Goal: Communication & Community: Participate in discussion

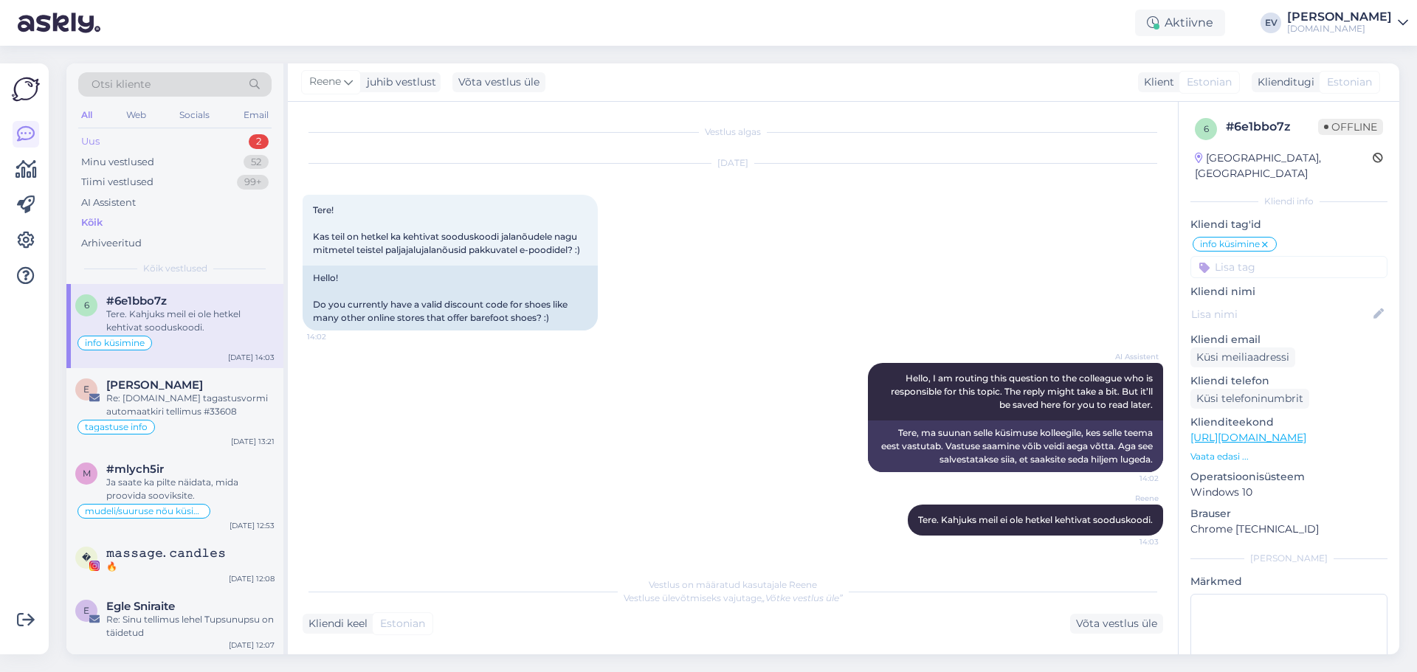
click at [200, 143] on div "Uus 2" at bounding box center [174, 141] width 193 height 21
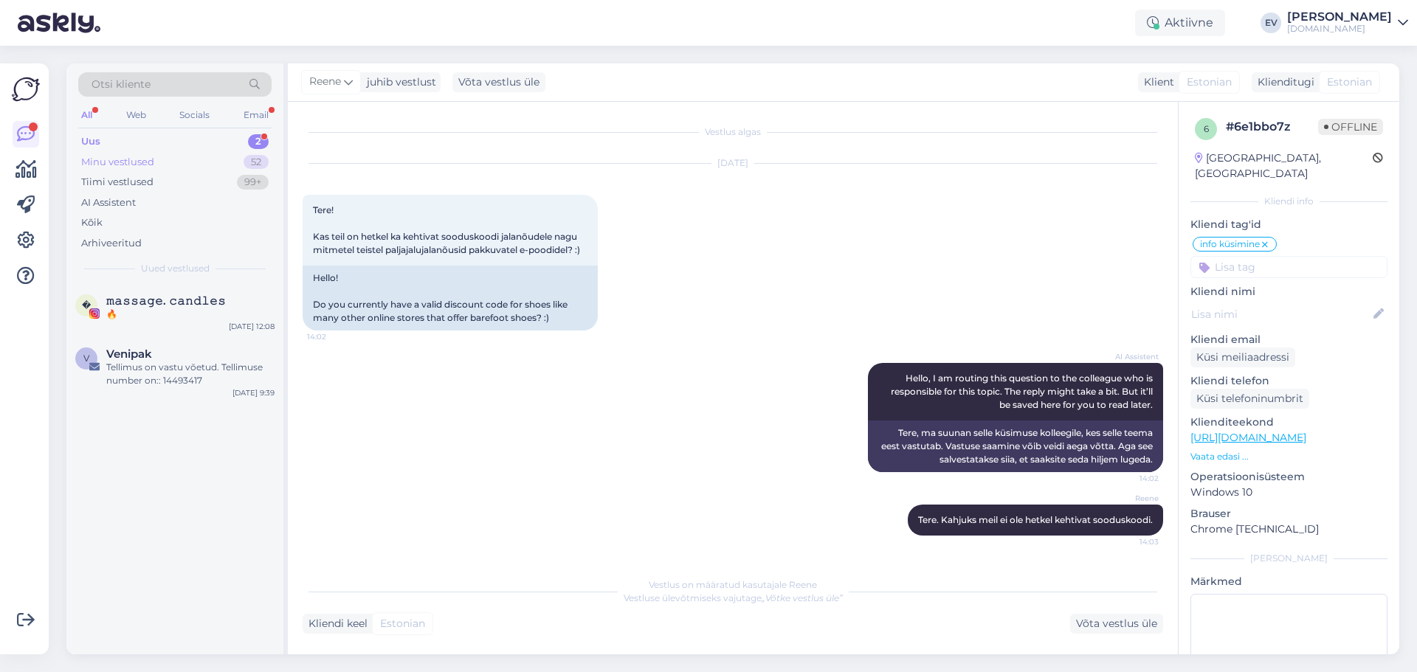
click at [134, 158] on div "Minu vestlused" at bounding box center [117, 162] width 73 height 15
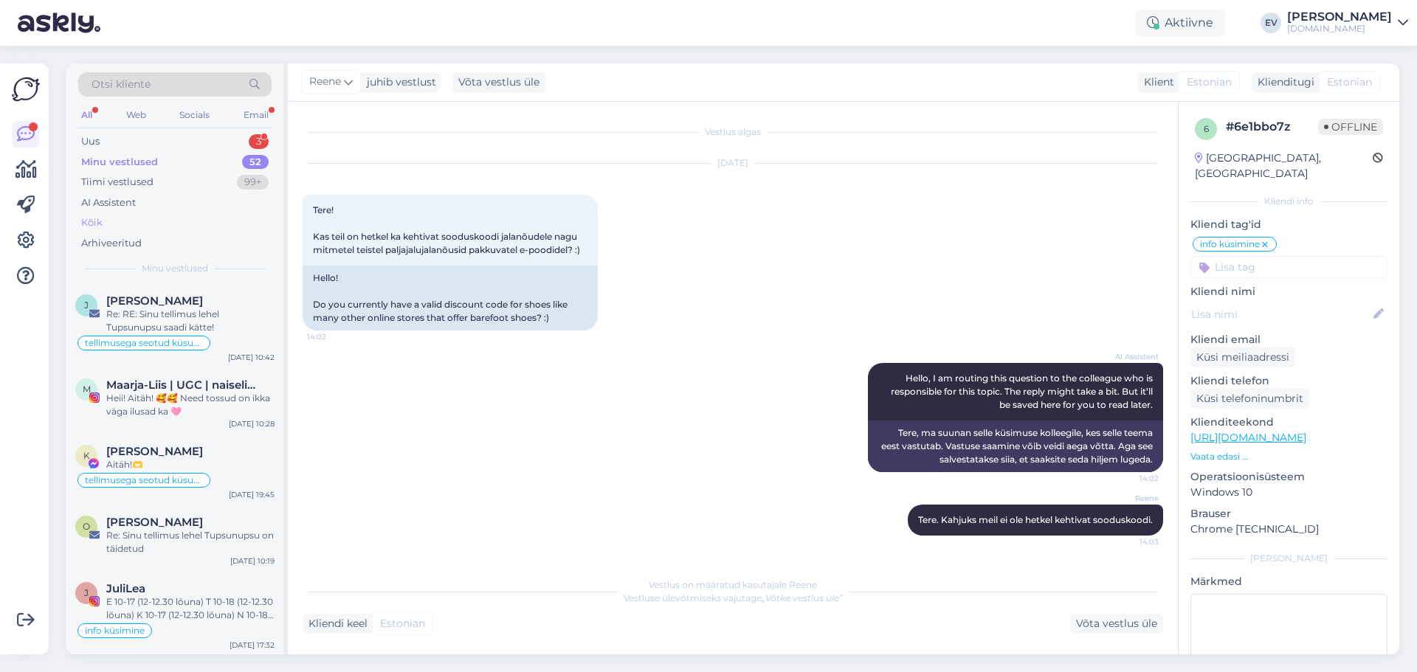
click at [174, 224] on div "Kõik" at bounding box center [174, 223] width 193 height 21
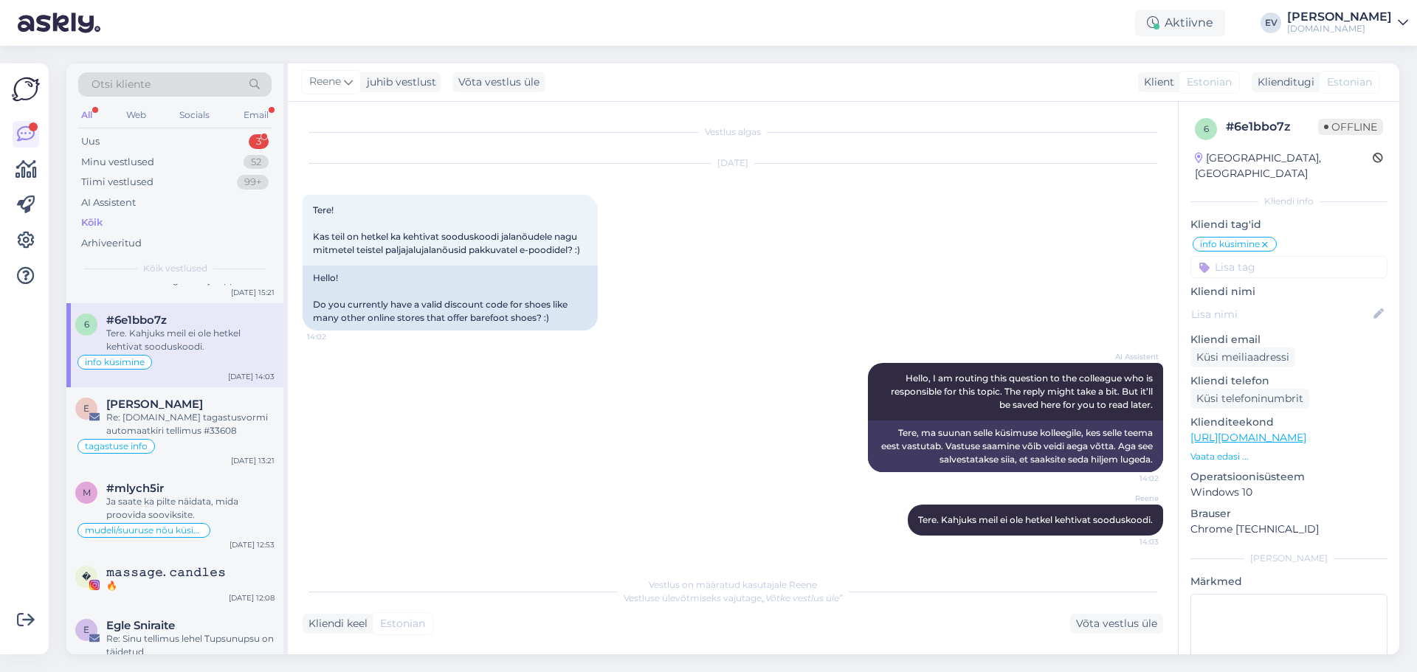
scroll to position [74, 0]
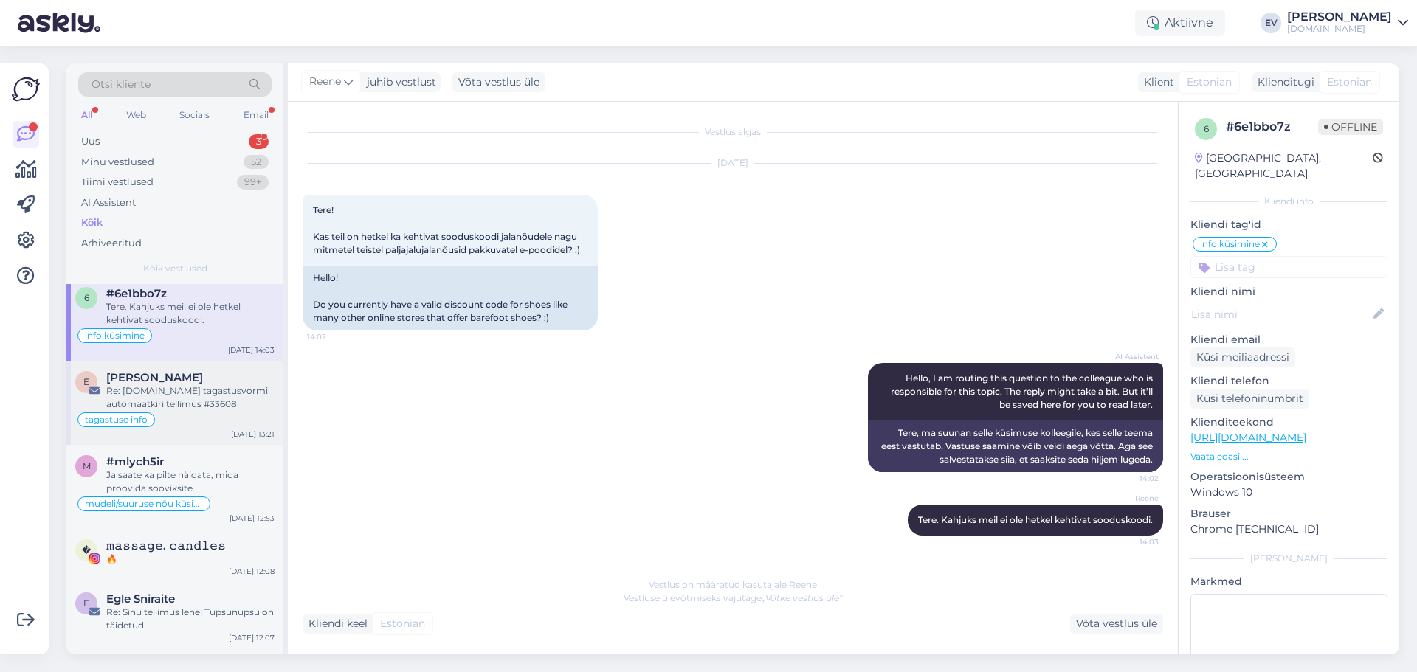
click at [196, 407] on div "Re: [DOMAIN_NAME] tagastusvormi automaatkiri tellimus #33608" at bounding box center [190, 397] width 168 height 27
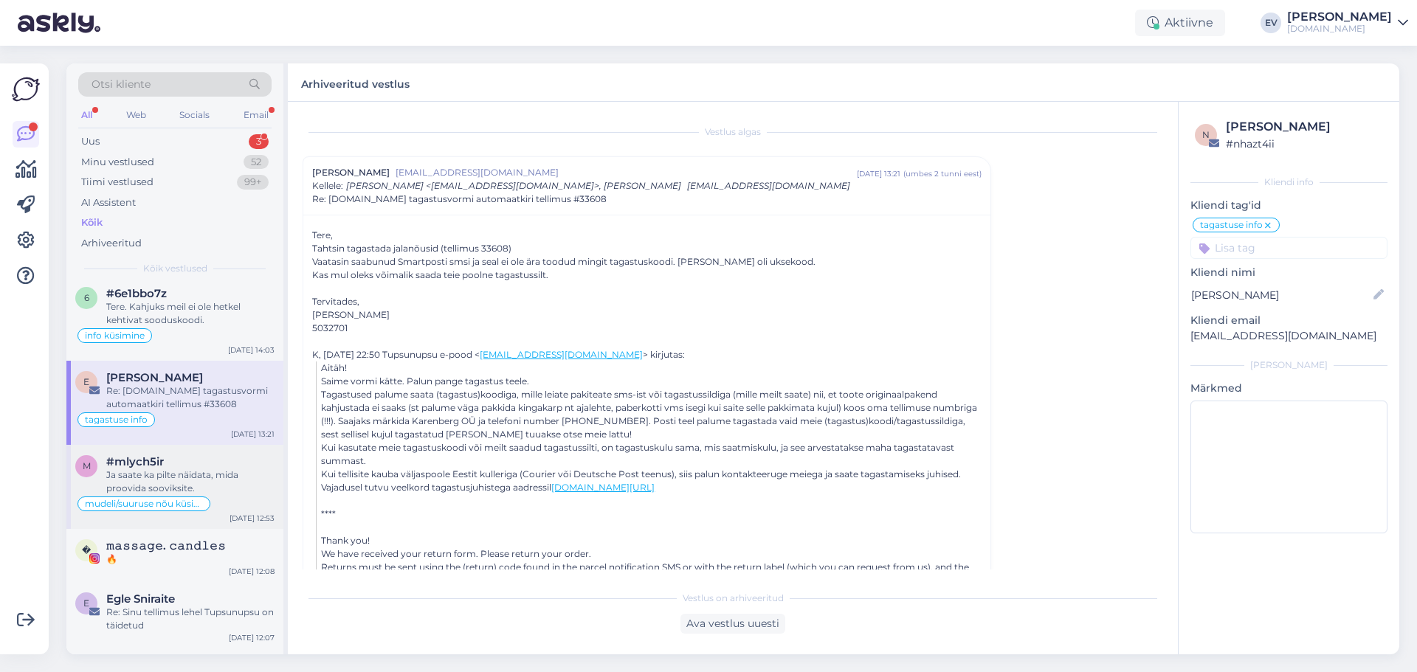
click at [147, 483] on div "Ja saate ka pilte näidata, mida proovida sooviksite." at bounding box center [190, 482] width 168 height 27
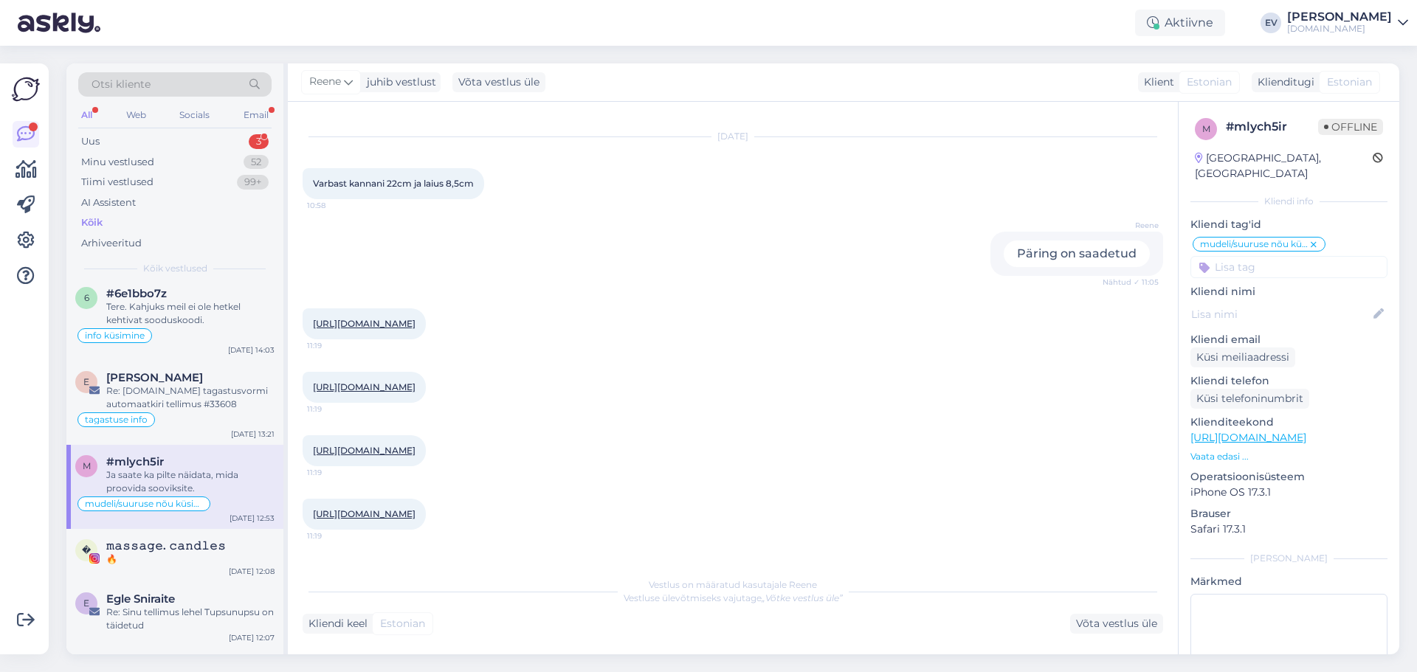
scroll to position [717, 0]
drag, startPoint x: 429, startPoint y: 409, endPoint x: 395, endPoint y: 407, distance: 34.0
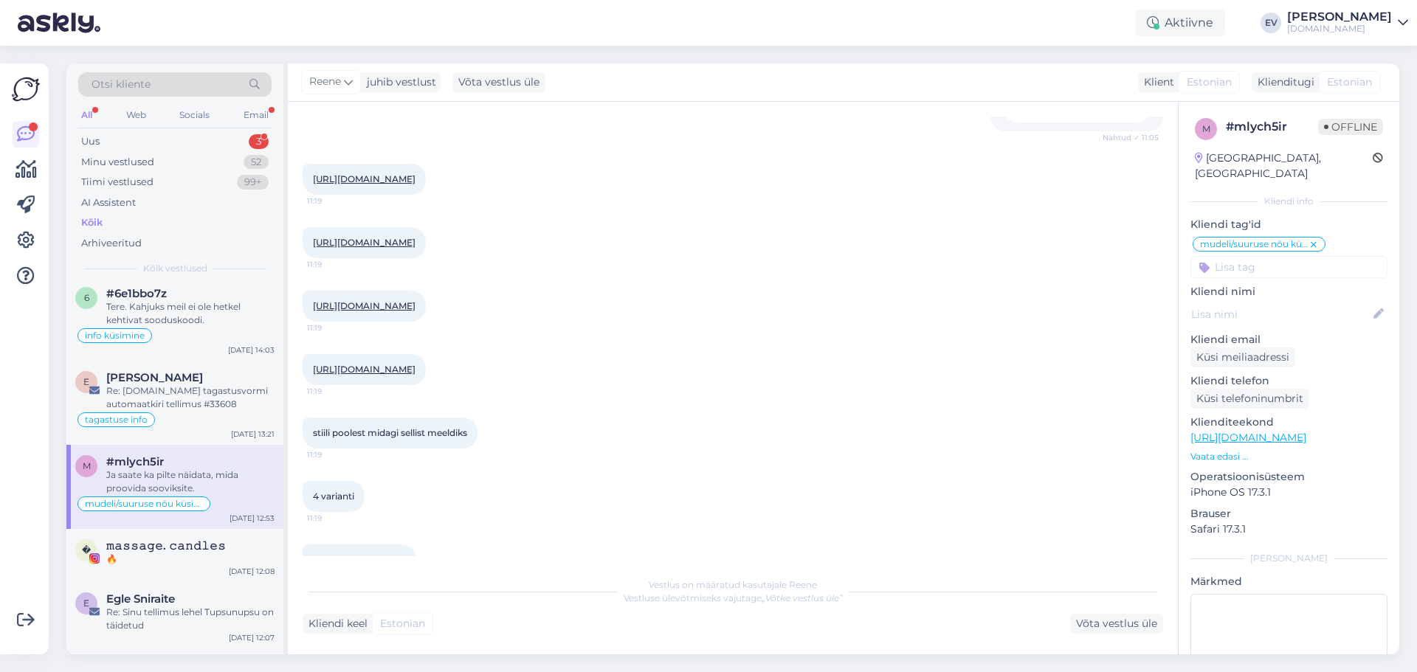
scroll to position [939, 0]
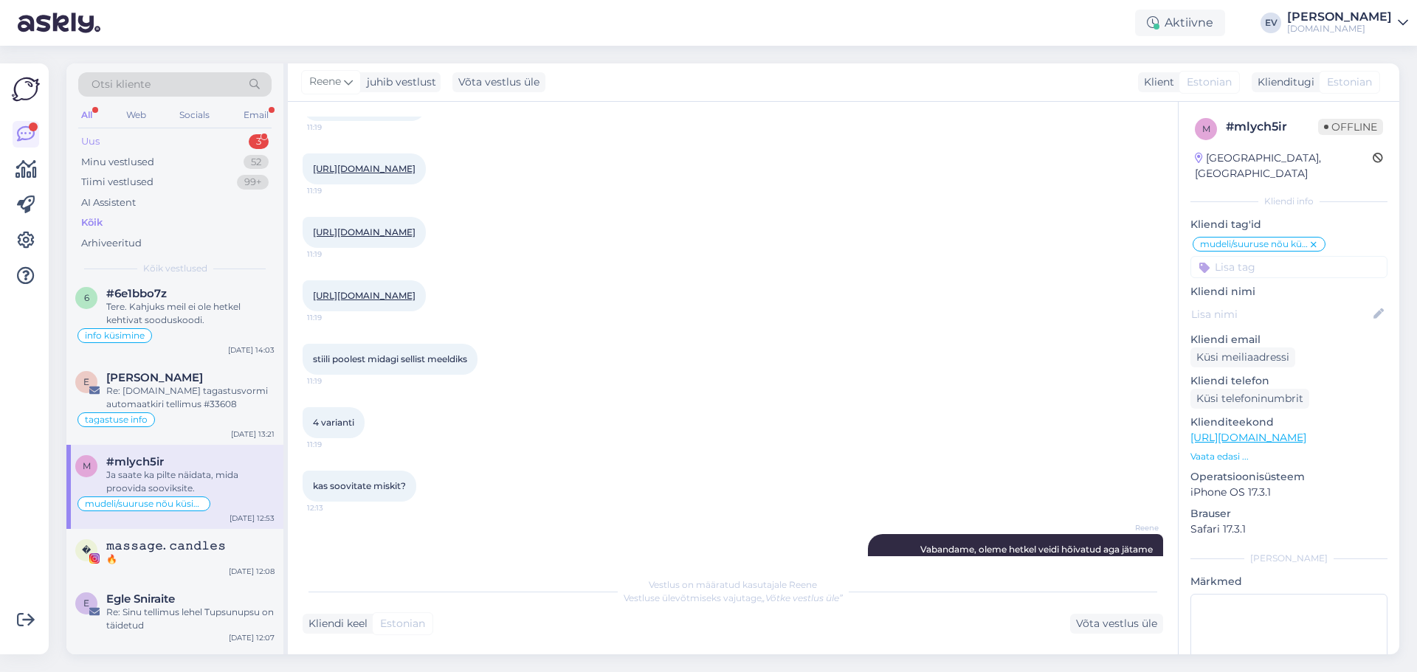
click at [244, 134] on div "Uus 3" at bounding box center [174, 141] width 193 height 21
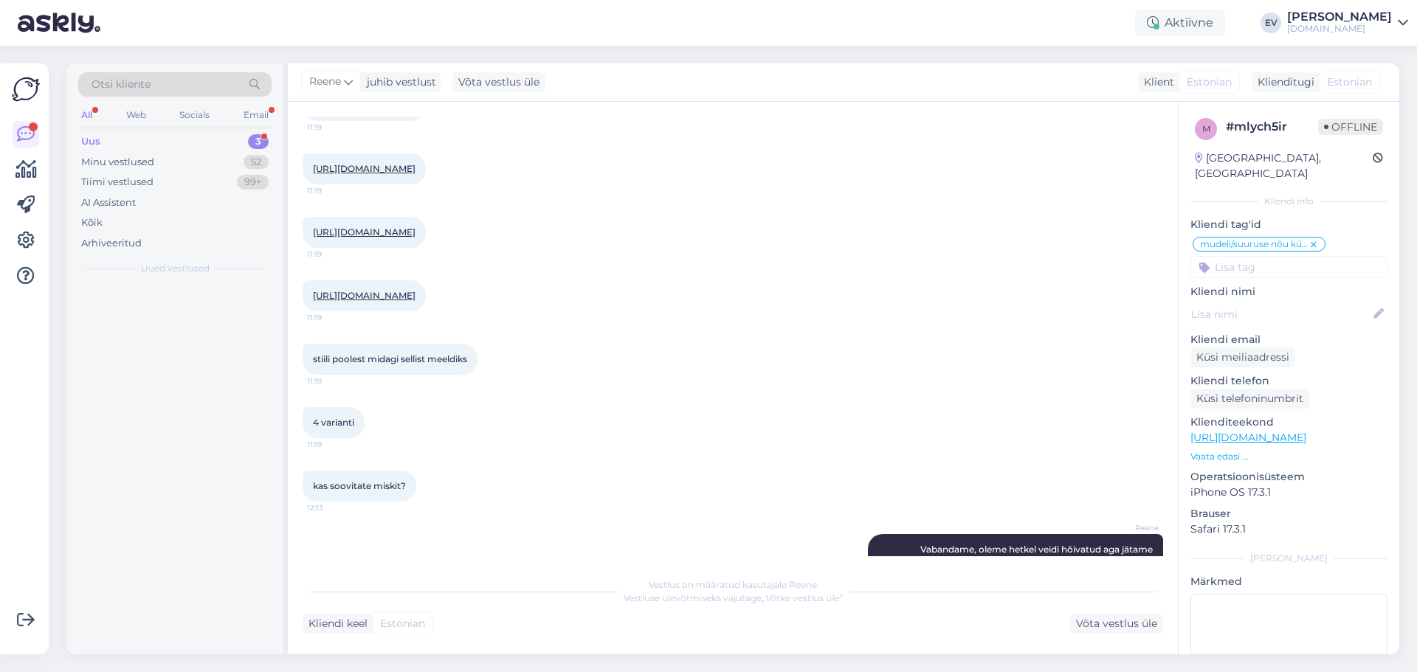
scroll to position [0, 0]
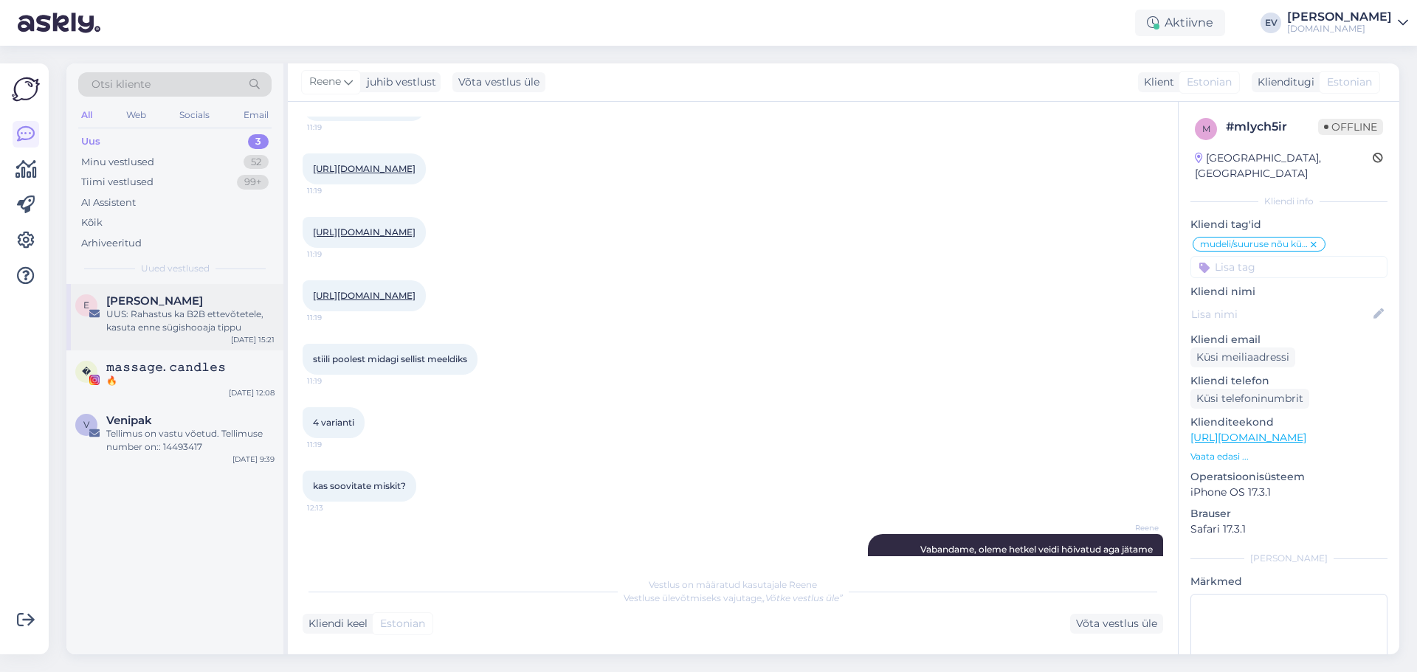
click at [235, 331] on div "UUS: Rahastus ka B2B ettevõtetele, kasuta enne sügishooaja tippu" at bounding box center [190, 321] width 168 height 27
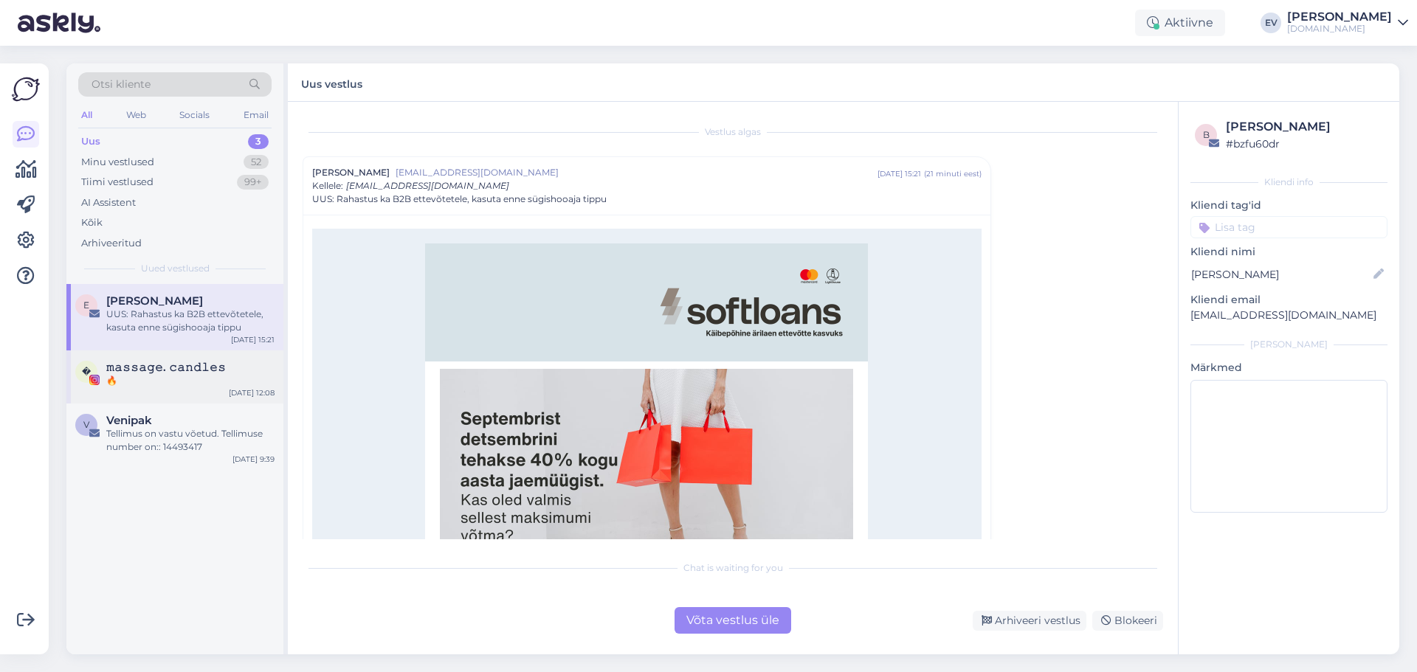
click at [153, 365] on span "𝚖𝚊𝚜𝚜𝚊𝚐𝚎. 𝚌𝚊𝚗𝚍𝚕𝚎𝚜" at bounding box center [166, 367] width 120 height 13
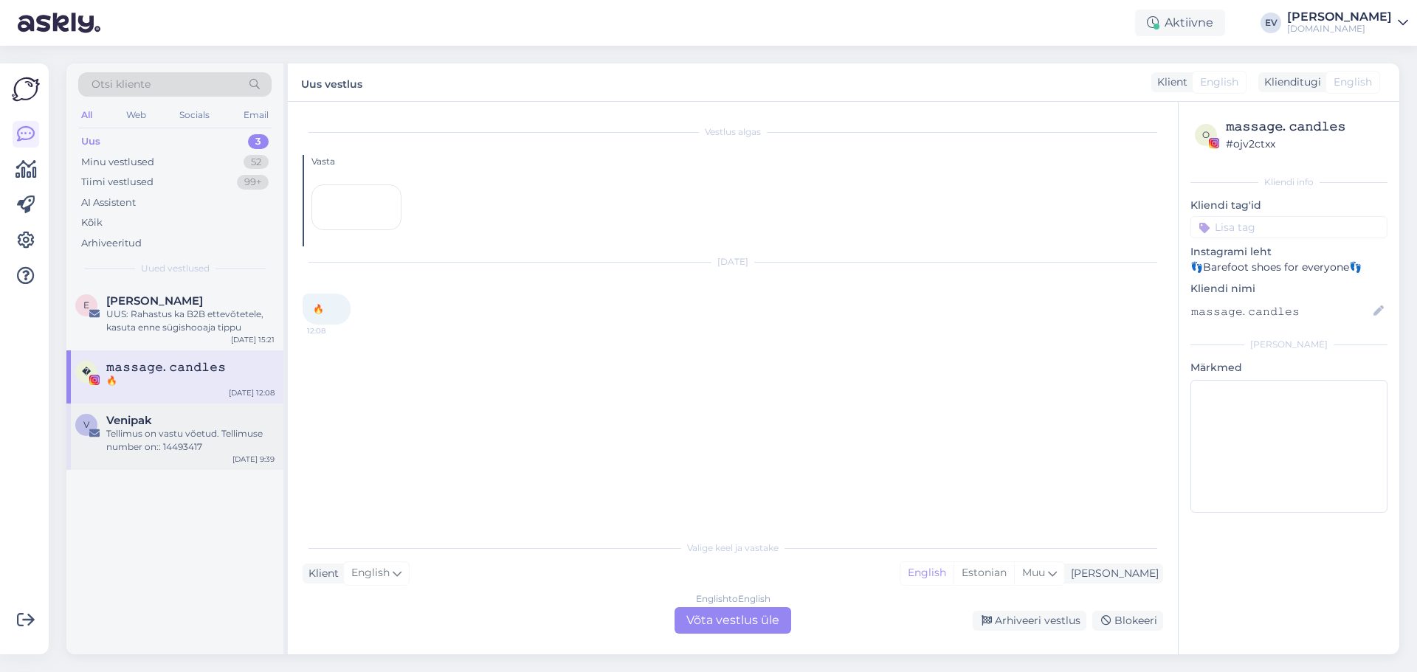
click at [138, 423] on span "Venipak" at bounding box center [129, 420] width 46 height 13
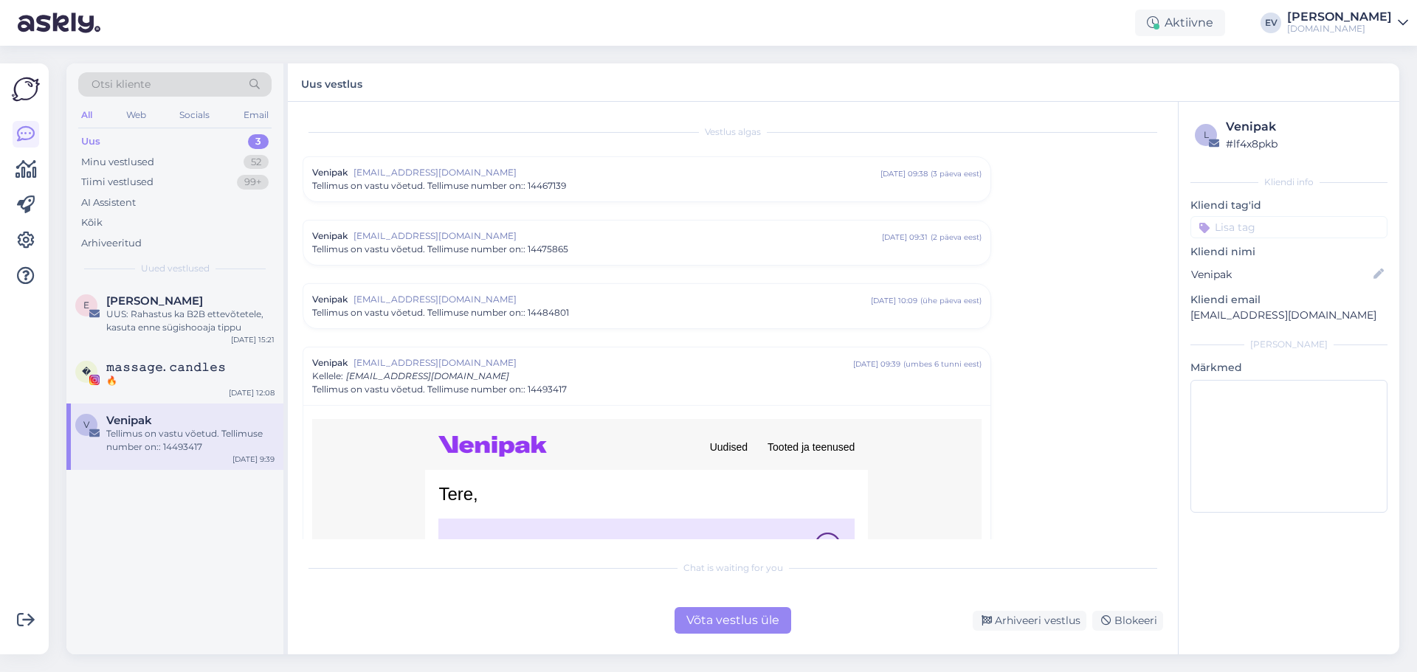
click at [141, 136] on div "Uus 3" at bounding box center [174, 141] width 193 height 21
click at [139, 220] on div "Kõik" at bounding box center [174, 223] width 193 height 21
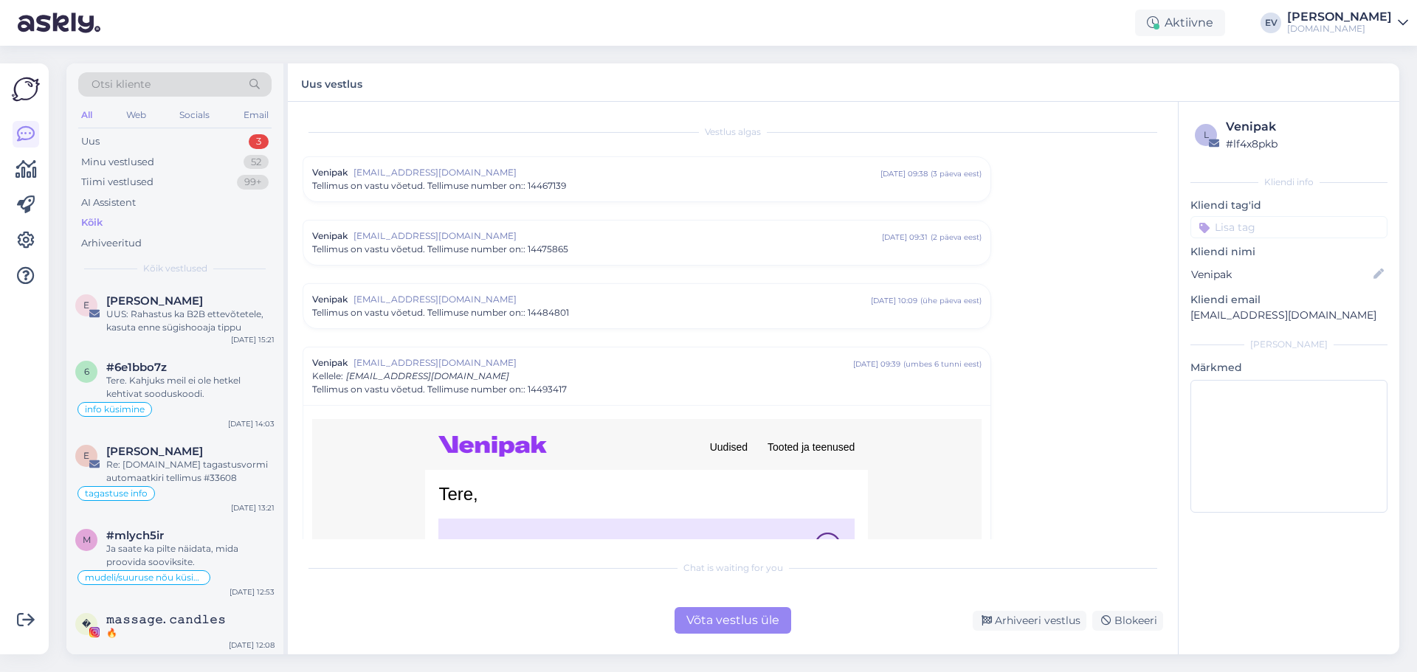
click at [250, 130] on div "Otsi kliente All Web Socials Email Uus 3 Minu vestlused 52 Tiimi vestlused 99+ …" at bounding box center [174, 173] width 217 height 221
click at [220, 137] on div "Uus 3" at bounding box center [174, 141] width 193 height 21
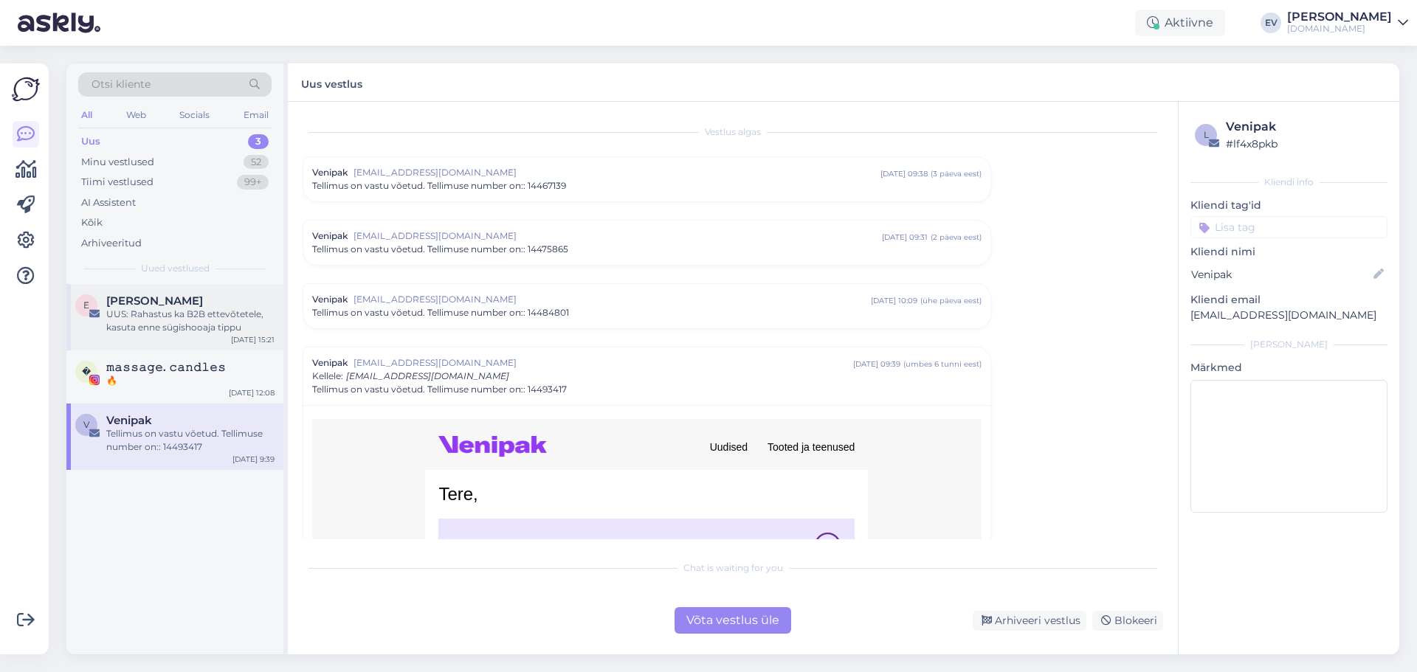
click at [173, 334] on div "UUS: Rahastus ka B2B ettevõtetele, kasuta enne sügishooaja tippu" at bounding box center [190, 321] width 168 height 27
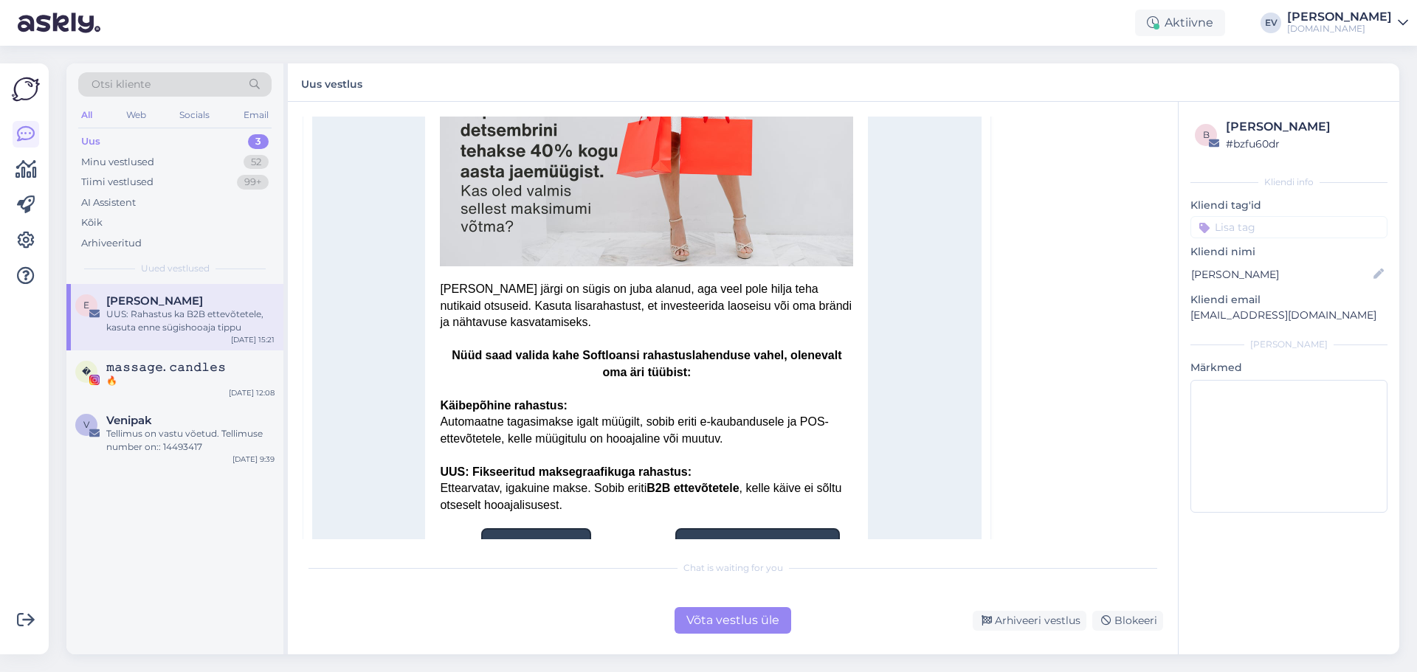
scroll to position [436, 0]
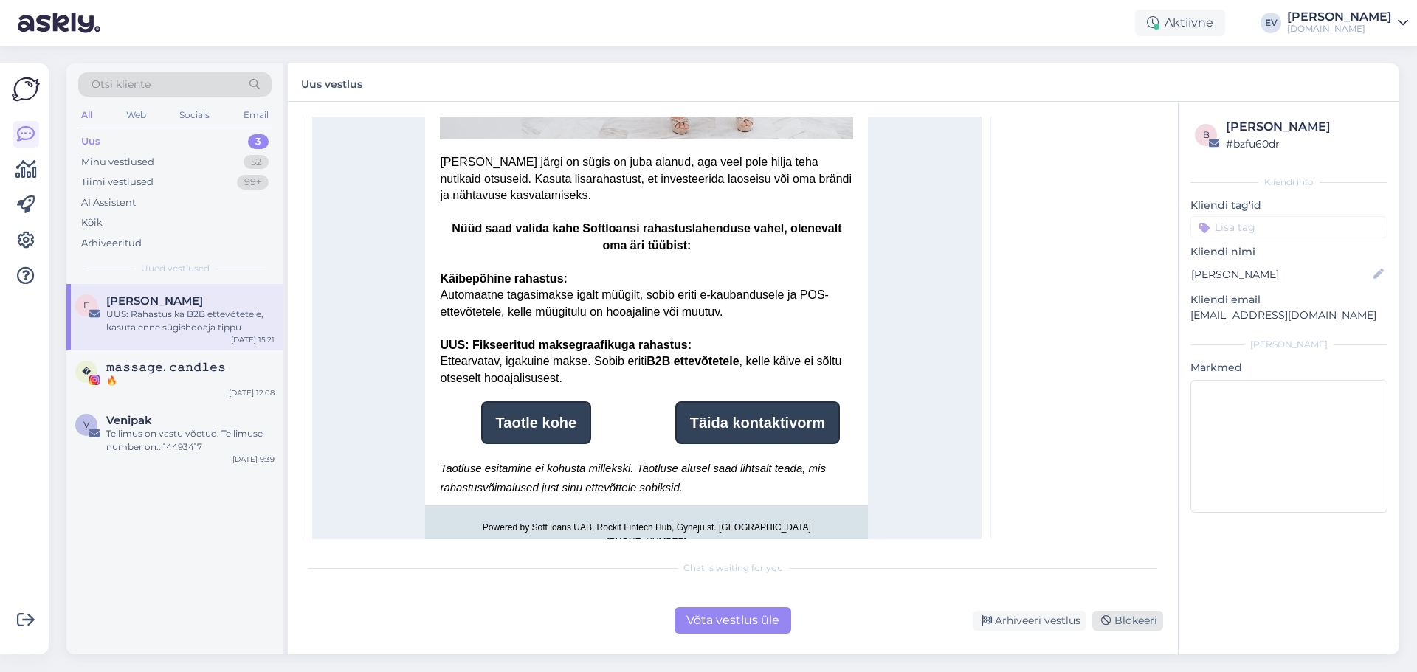
click at [1131, 627] on div "Blokeeri" at bounding box center [1127, 621] width 71 height 20
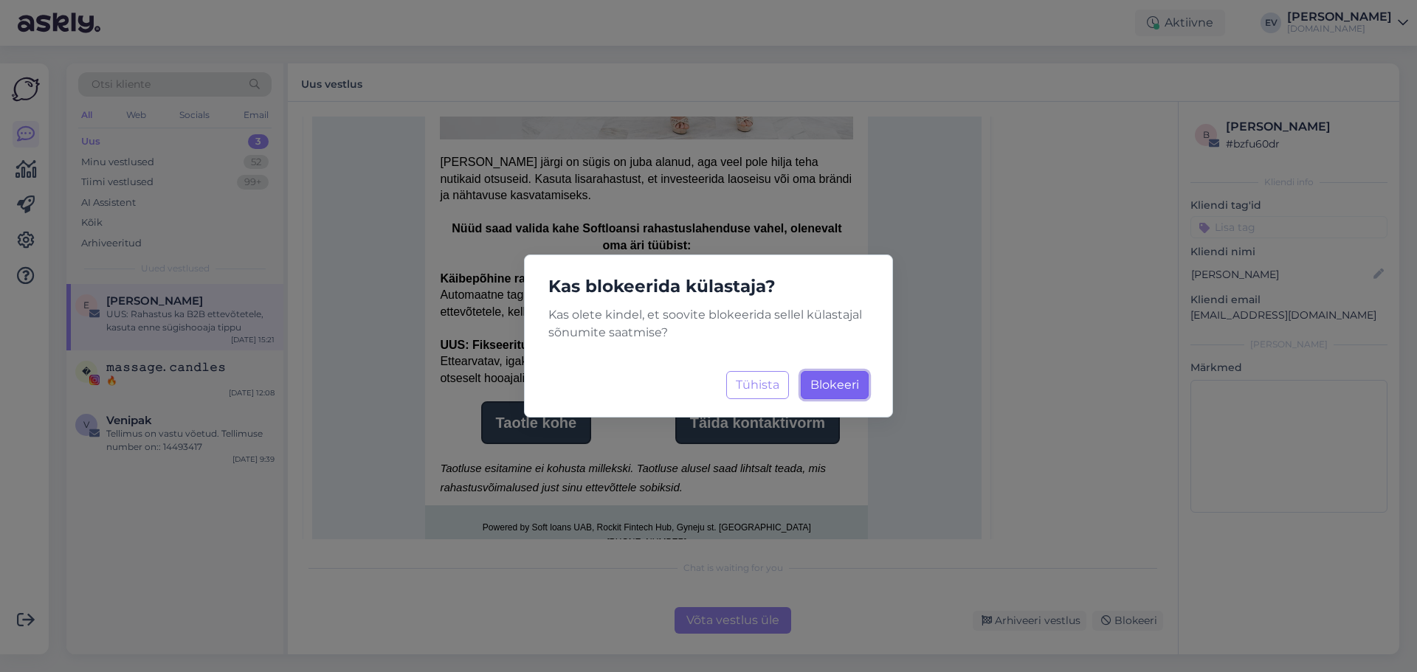
click at [843, 383] on span "Blokeeri" at bounding box center [834, 385] width 49 height 14
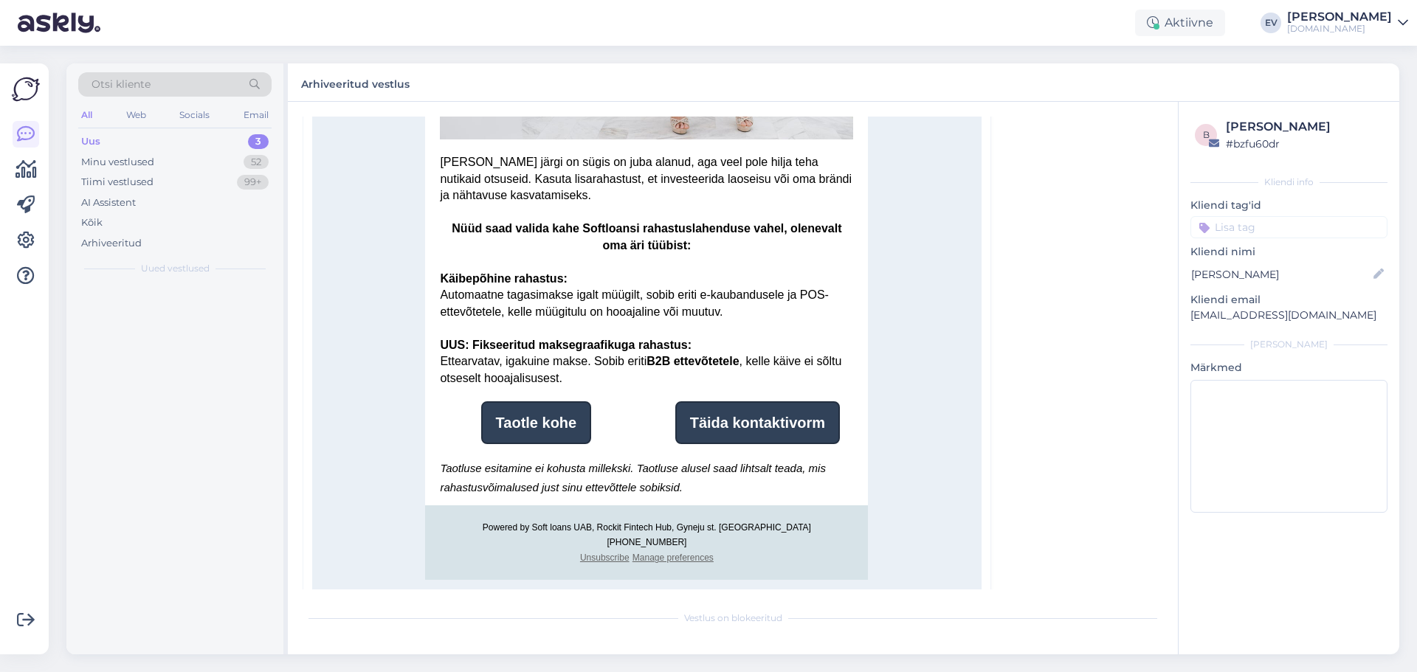
scroll to position [40, 0]
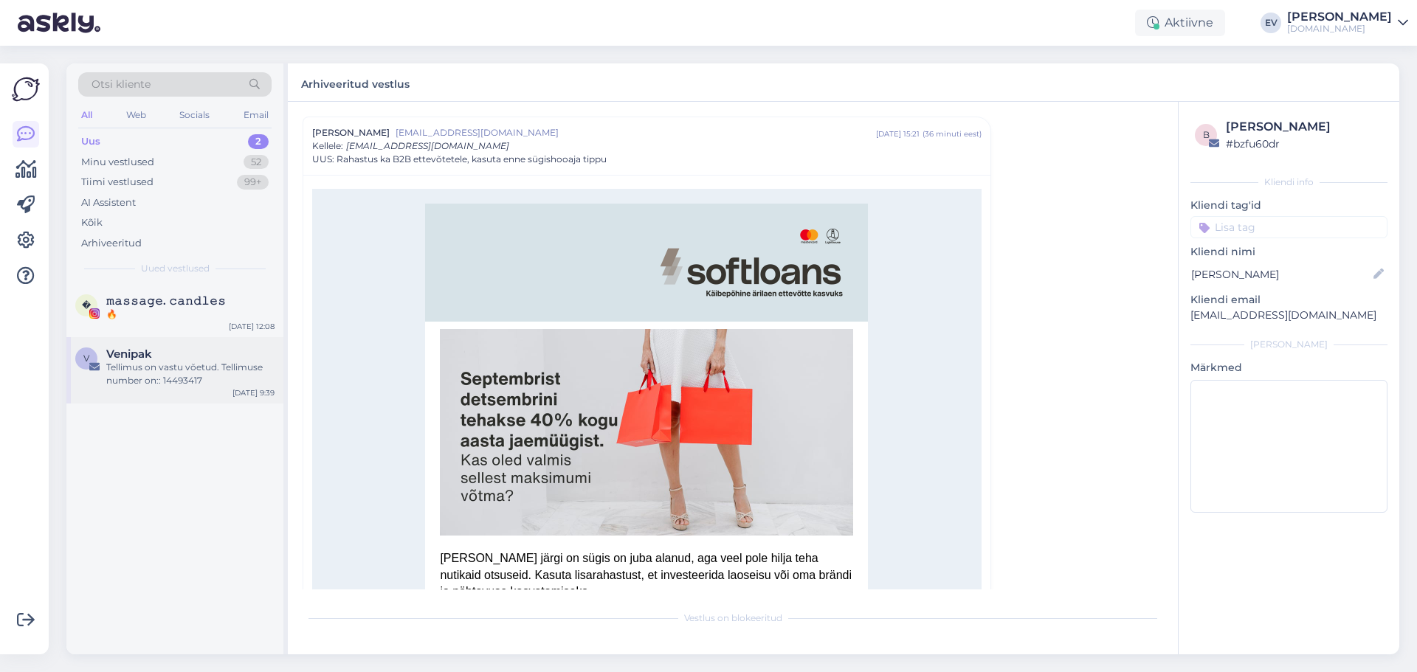
click at [174, 370] on div "Tellimus on vastu võetud. Tellimuse number on:: 14493417" at bounding box center [190, 374] width 168 height 27
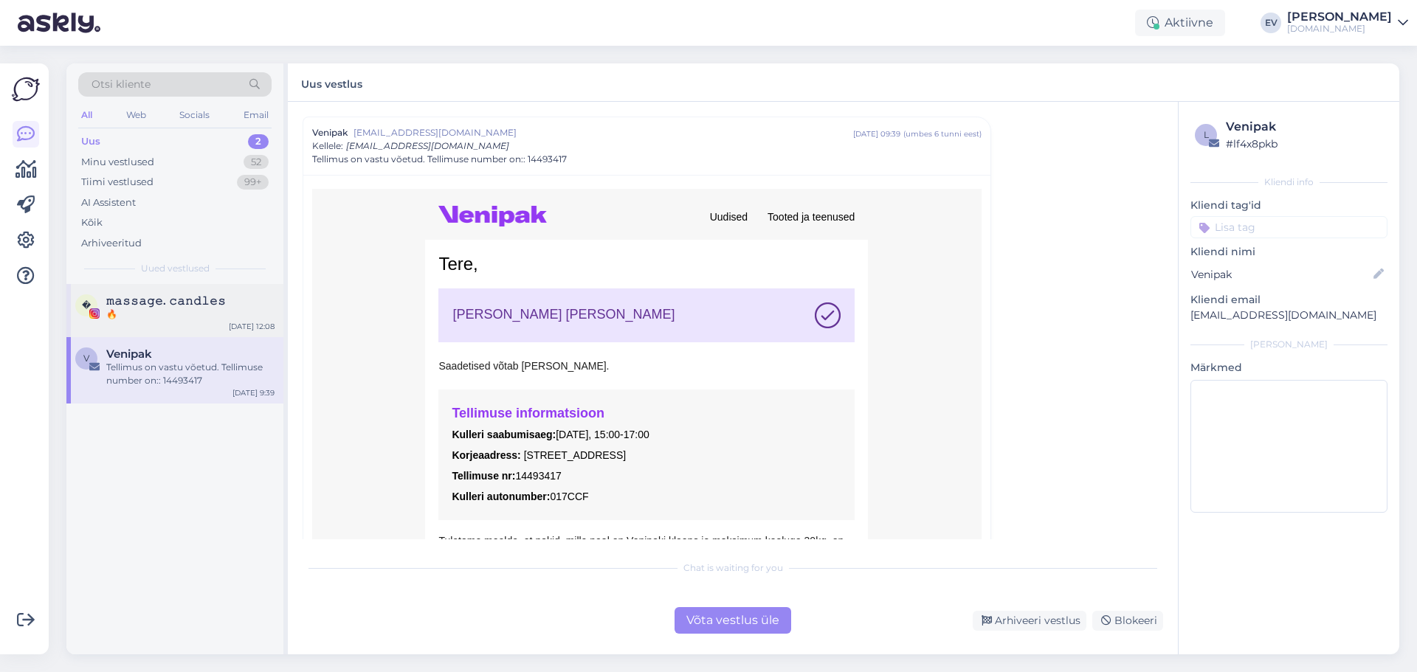
click at [182, 328] on div "� 𝚖𝚊𝚜𝚜𝚊𝚐𝚎. 𝚌𝚊𝚗𝚍𝚕𝚎𝚜 🔥 [DATE] 12:08" at bounding box center [174, 310] width 217 height 53
